Goal: Task Accomplishment & Management: Manage account settings

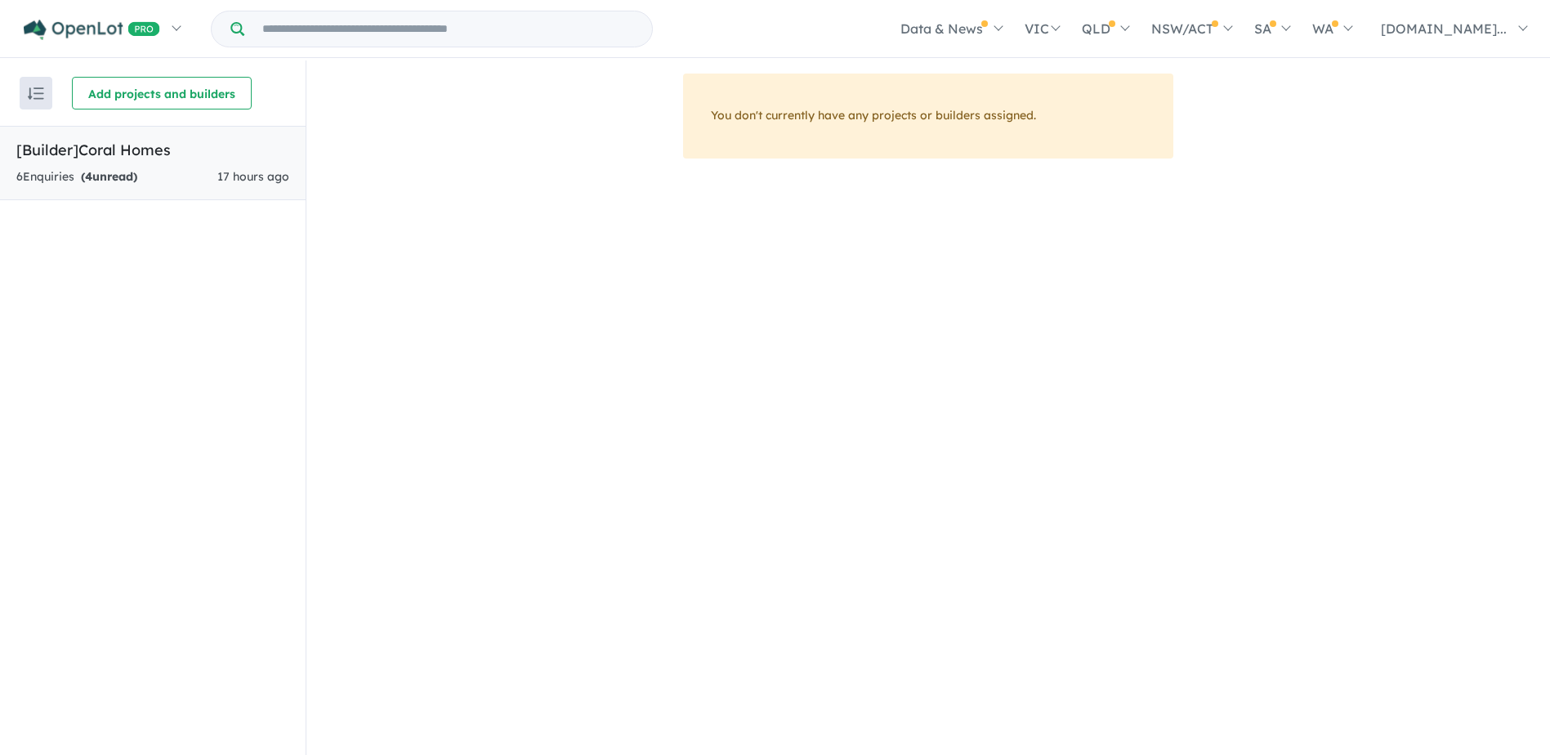
click at [243, 180] on span "17 hours ago" at bounding box center [253, 176] width 72 height 15
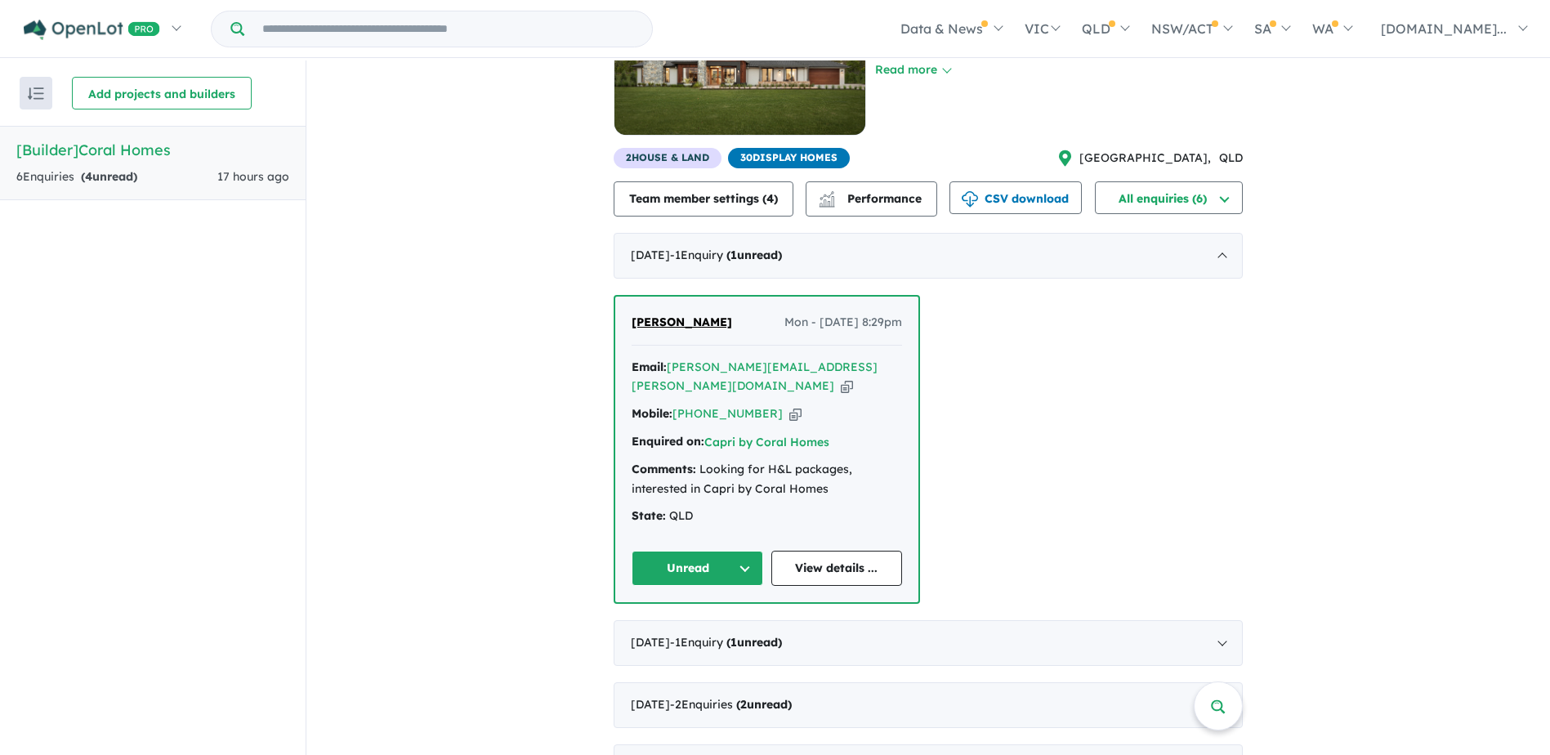
scroll to position [149, 0]
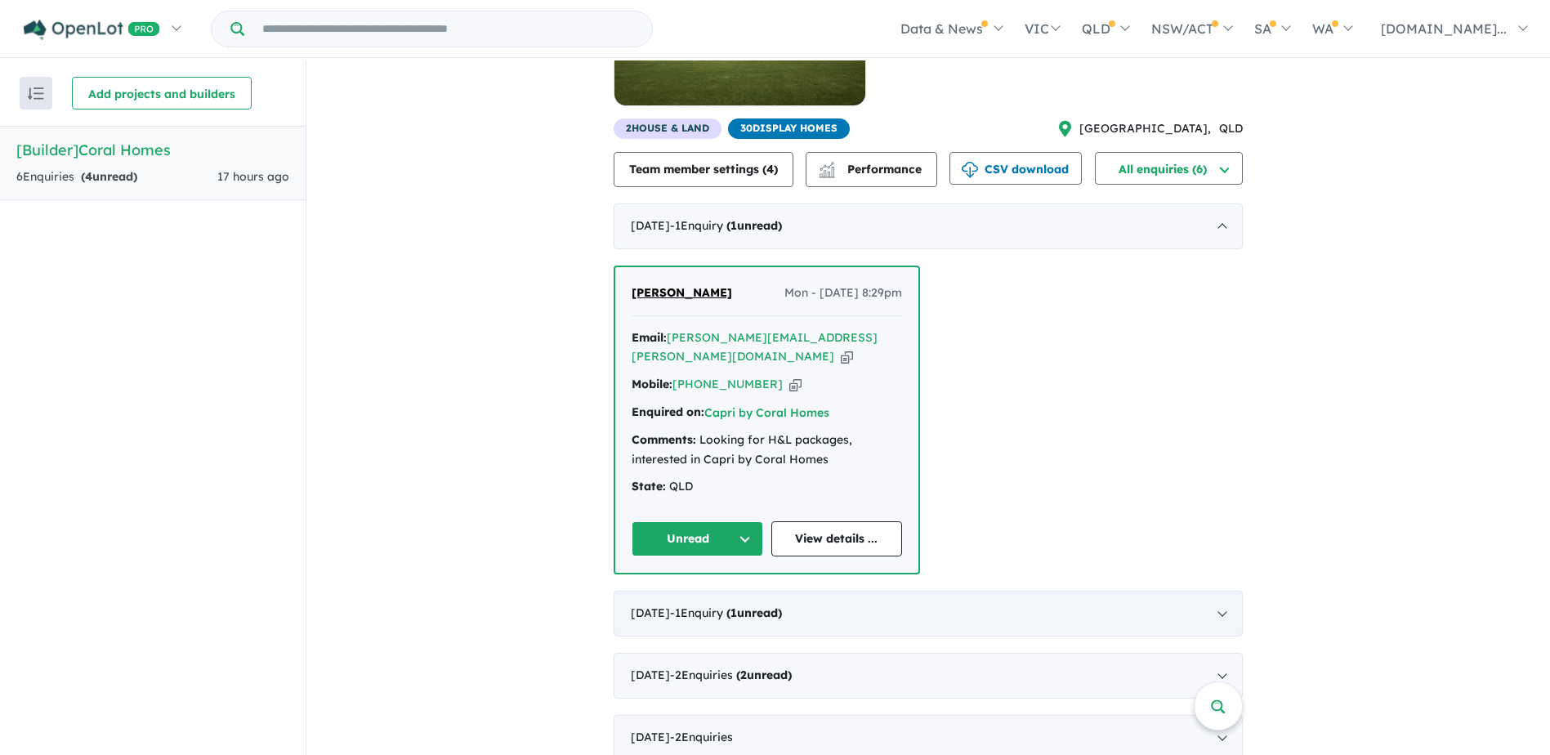
click at [1043, 591] on div "[DATE] - 1 Enquir y ( 1 unread)" at bounding box center [928, 614] width 629 height 46
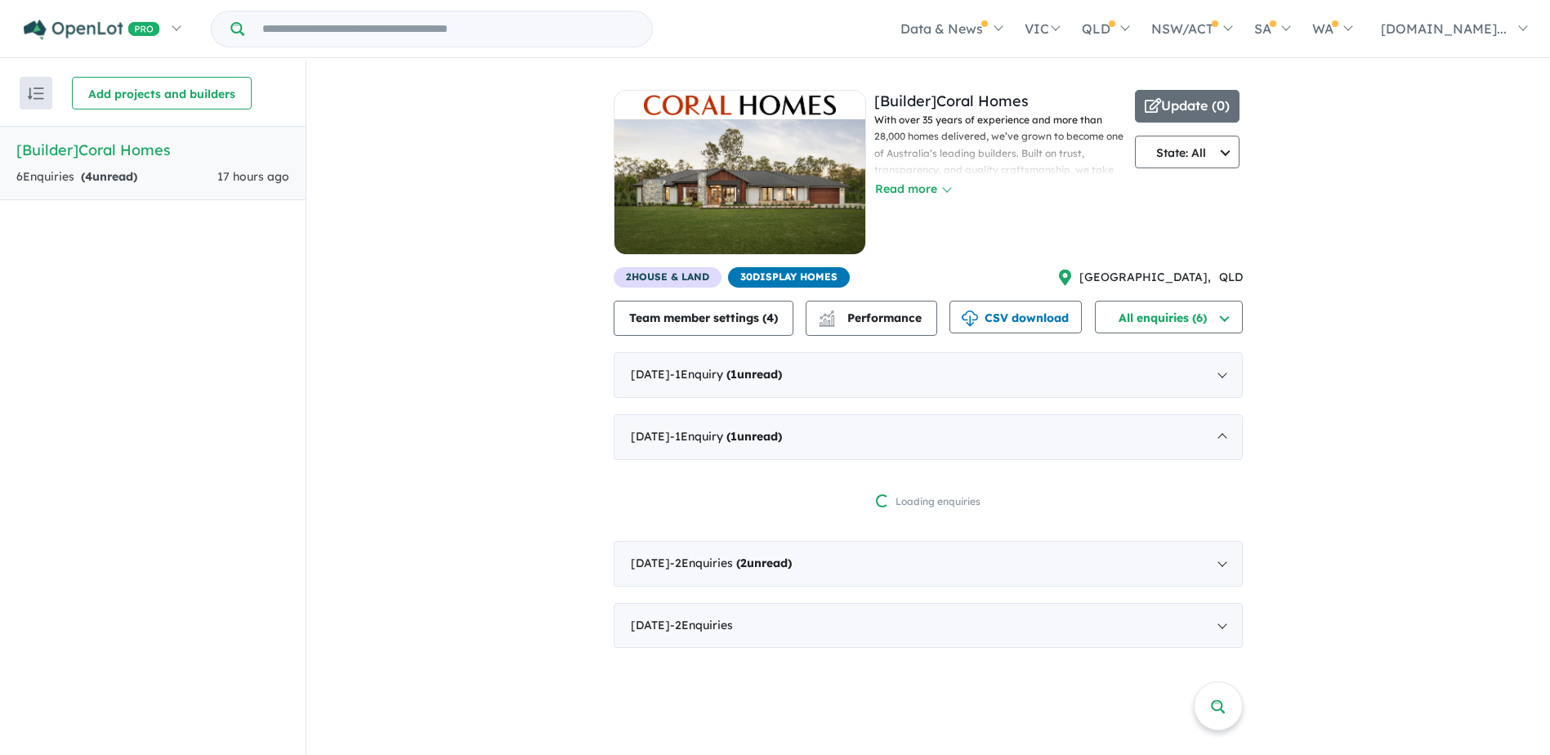
scroll to position [2, 0]
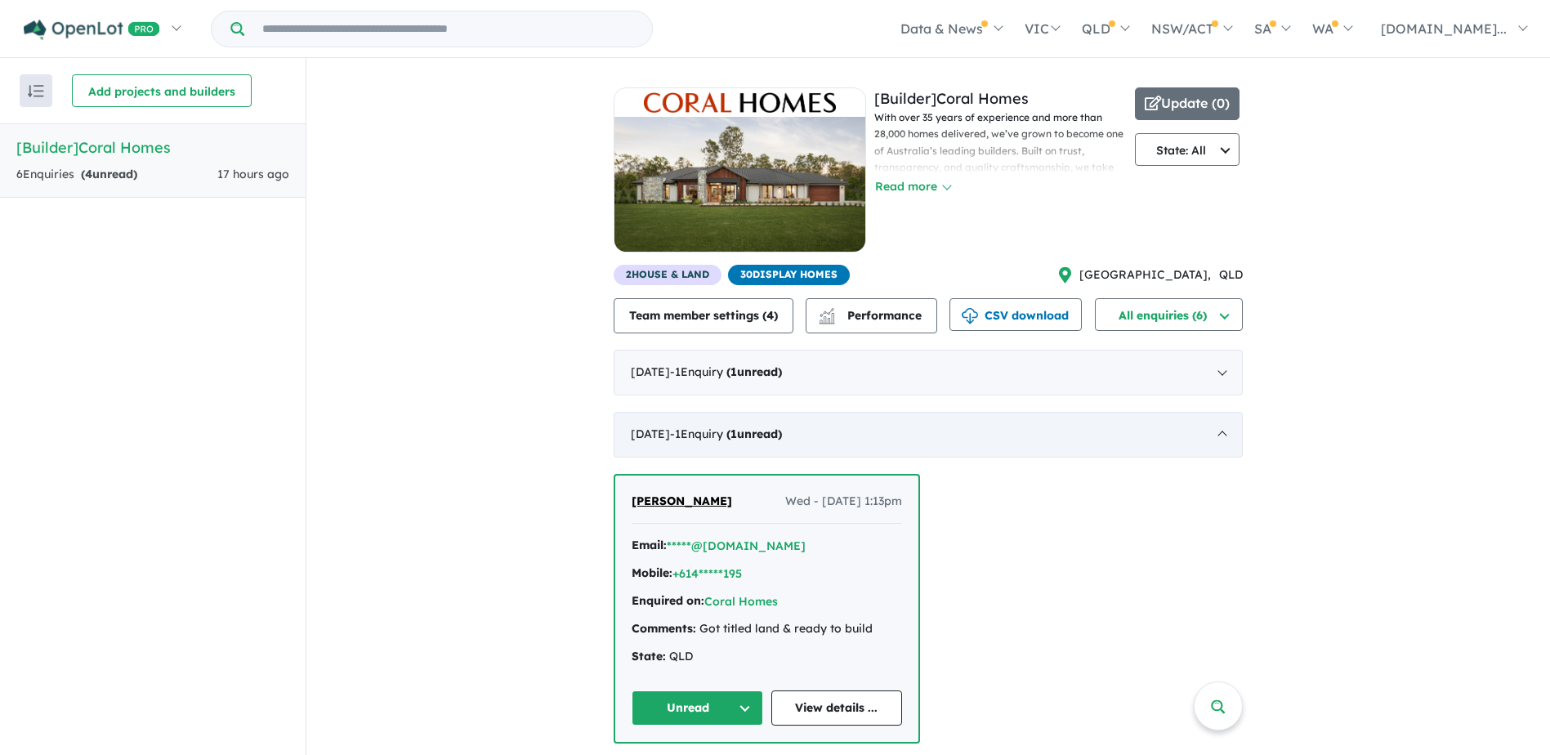
click at [994, 440] on div "[DATE] - 1 Enquir y ( 1 unread)" at bounding box center [928, 435] width 629 height 46
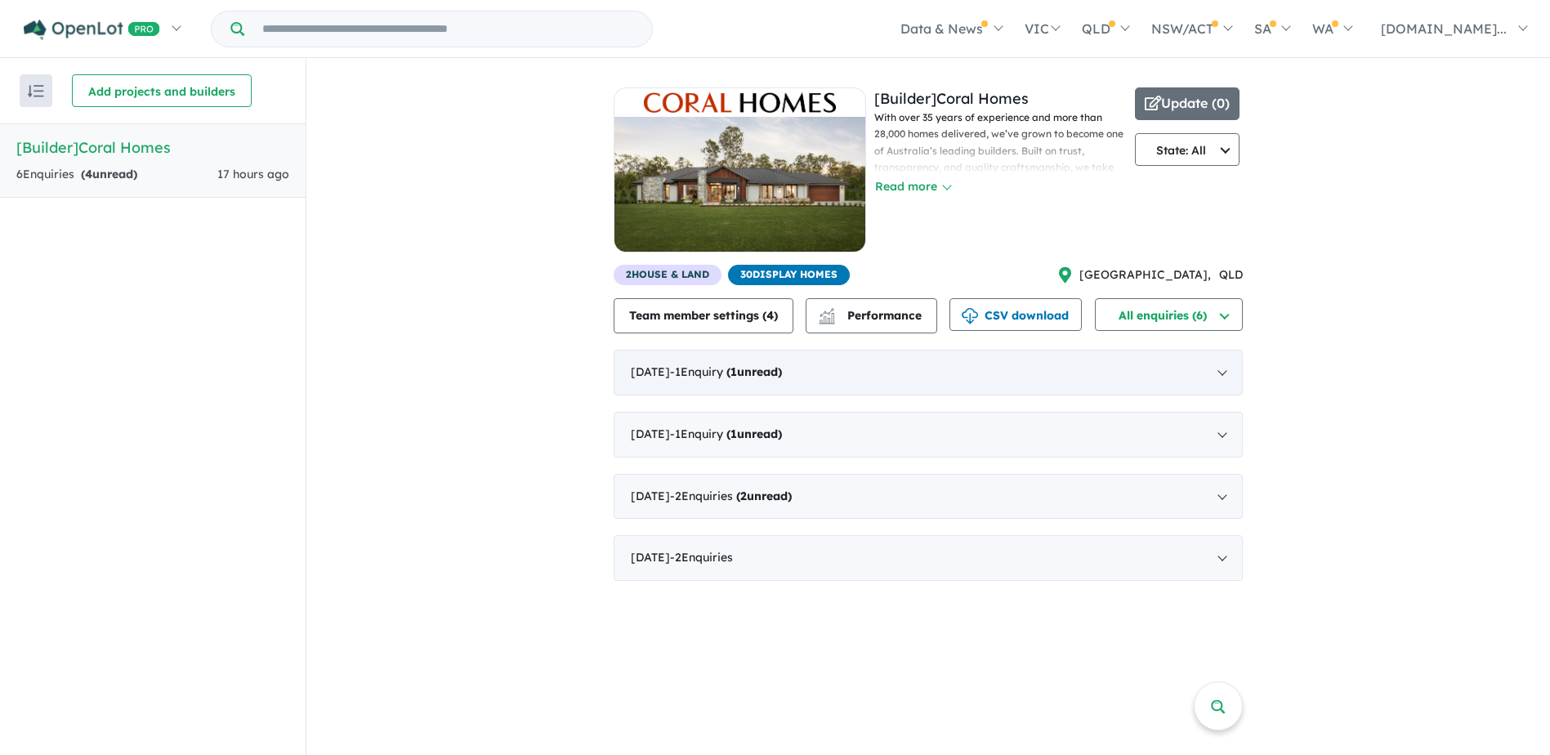
click at [845, 378] on div "[DATE] - 1 Enquir y ( 1 unread)" at bounding box center [928, 373] width 629 height 46
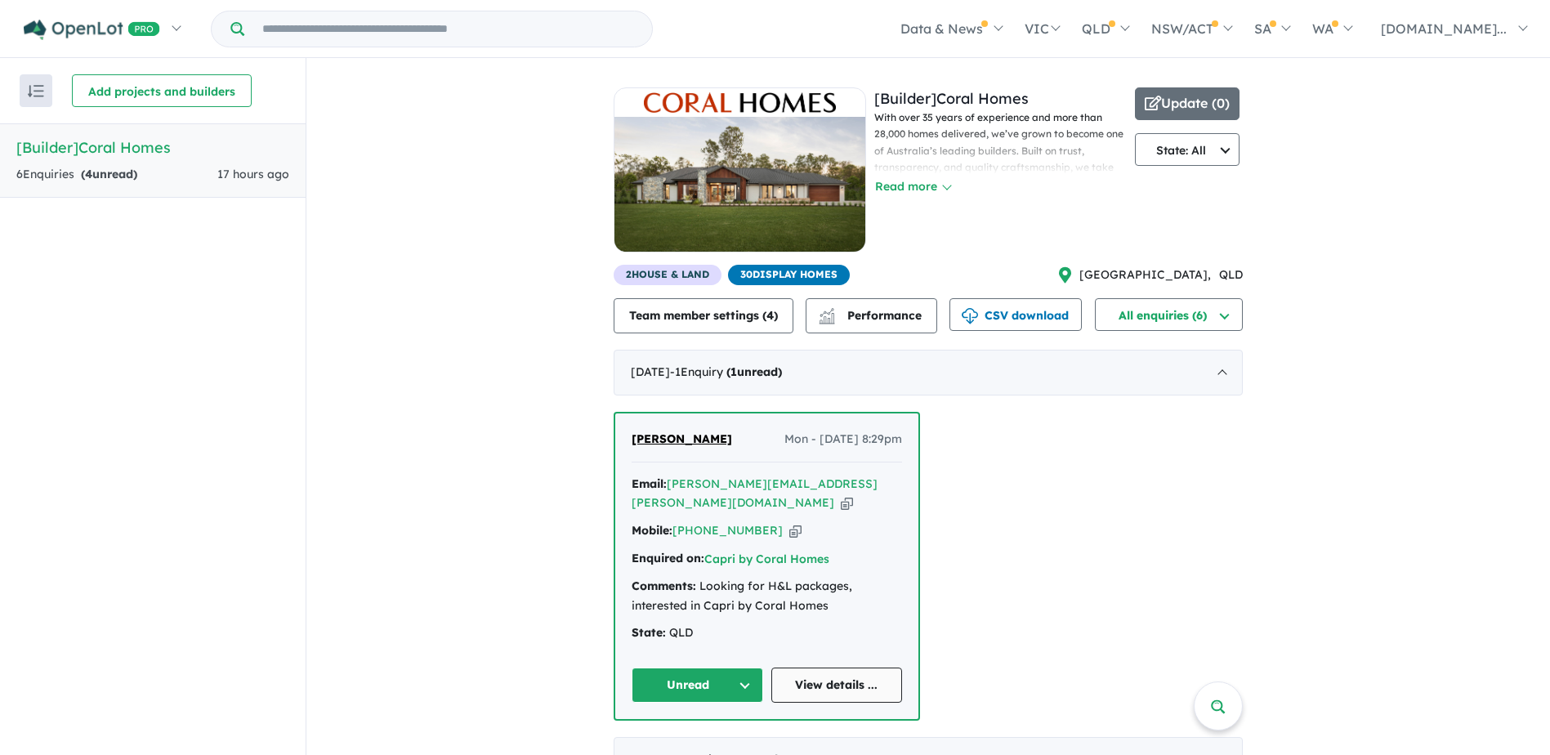
click at [851, 668] on link "View details ..." at bounding box center [837, 685] width 132 height 35
